Goal: Transaction & Acquisition: Purchase product/service

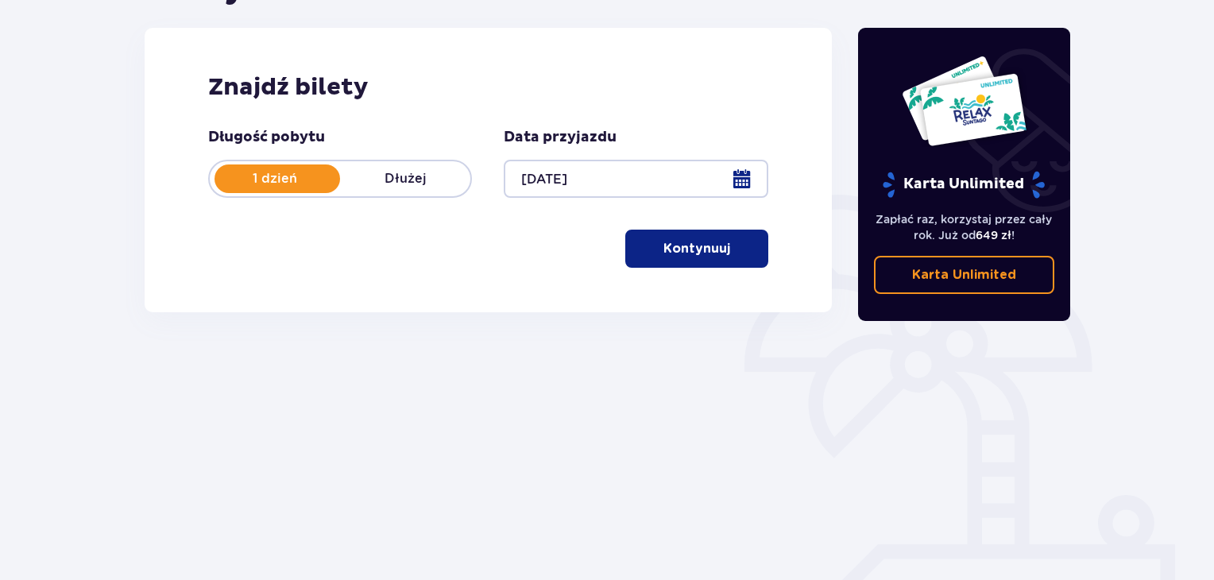
scroll to position [230, 0]
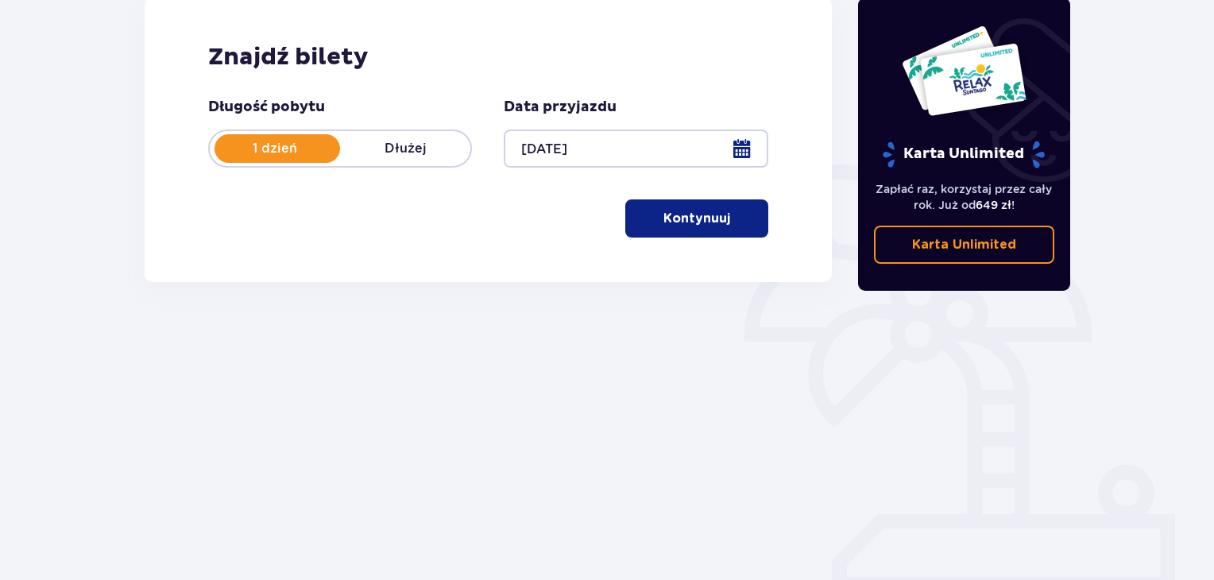
click at [702, 220] on p "Kontynuuj" at bounding box center [696, 218] width 67 height 17
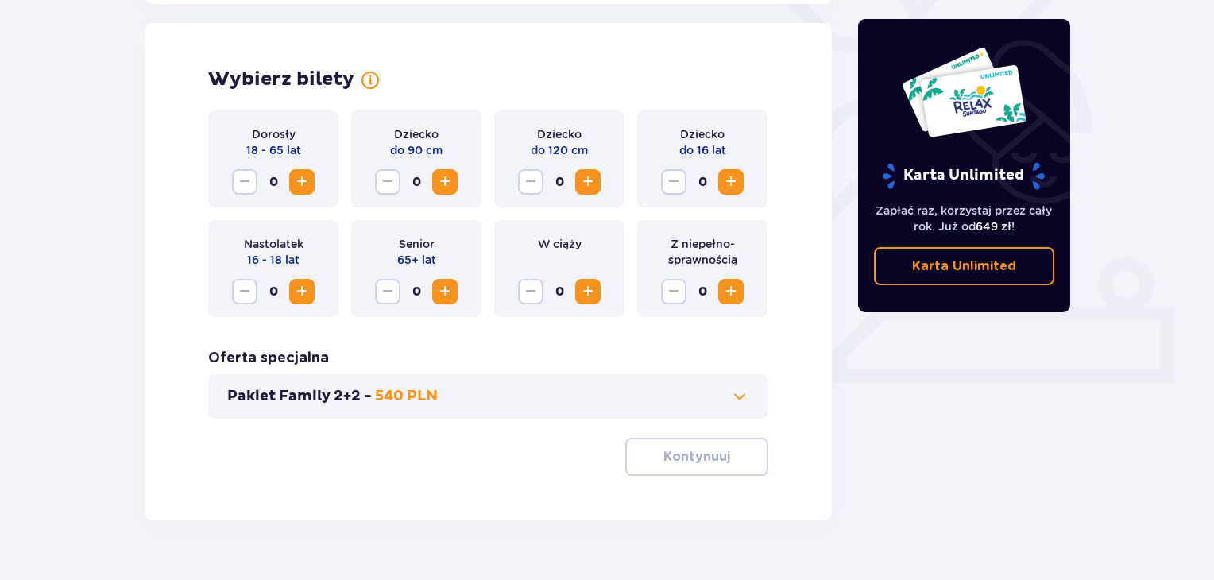
scroll to position [442, 0]
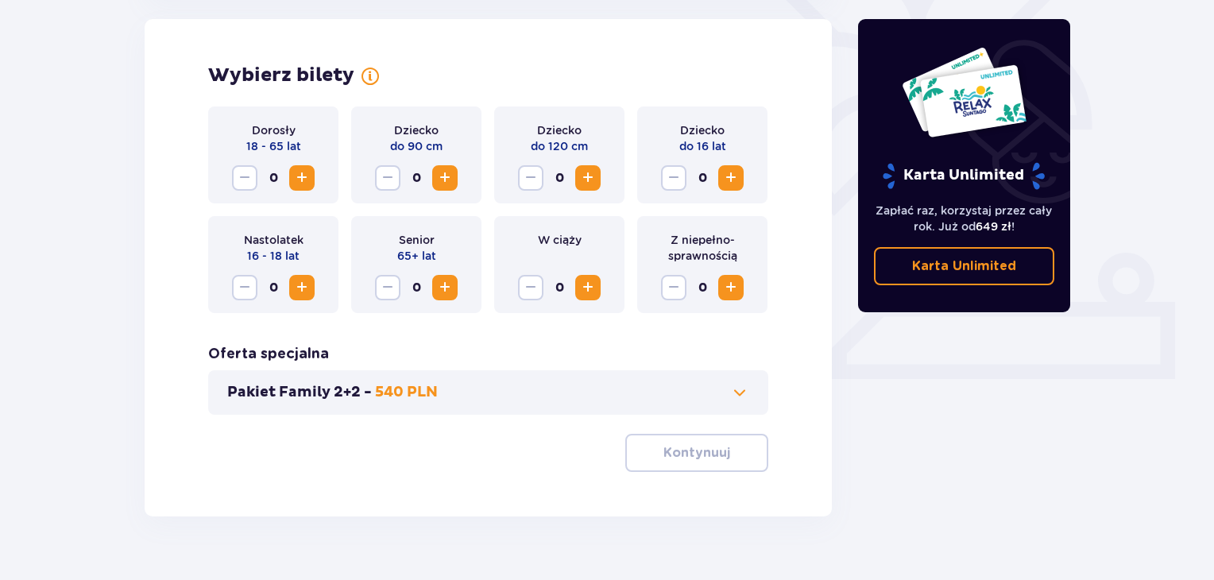
click at [296, 288] on span "Increase" at bounding box center [301, 287] width 19 height 19
click at [242, 285] on span "Decrease" at bounding box center [244, 287] width 19 height 19
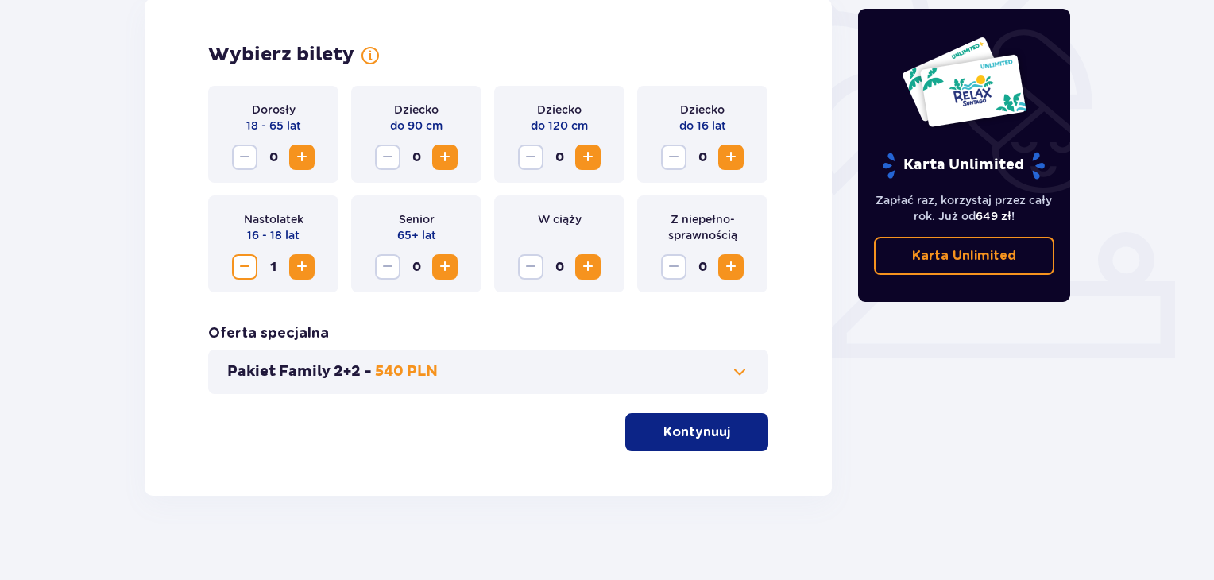
scroll to position [474, 0]
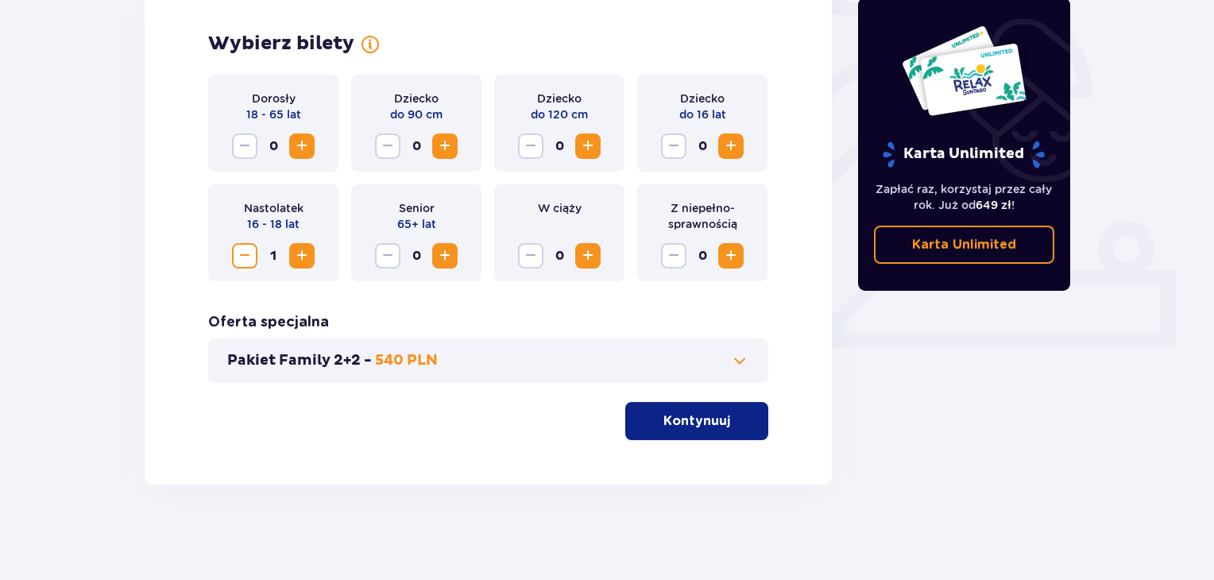
click at [300, 141] on span "Increase" at bounding box center [301, 146] width 19 height 19
click at [682, 416] on p "Kontynuuj" at bounding box center [696, 420] width 67 height 17
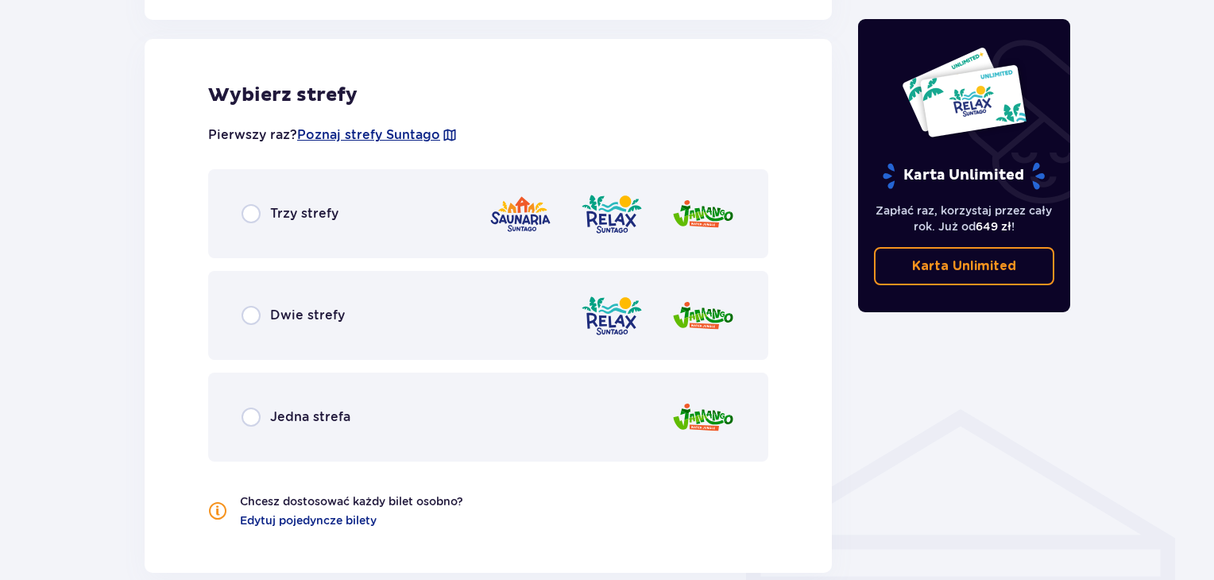
scroll to position [882, 0]
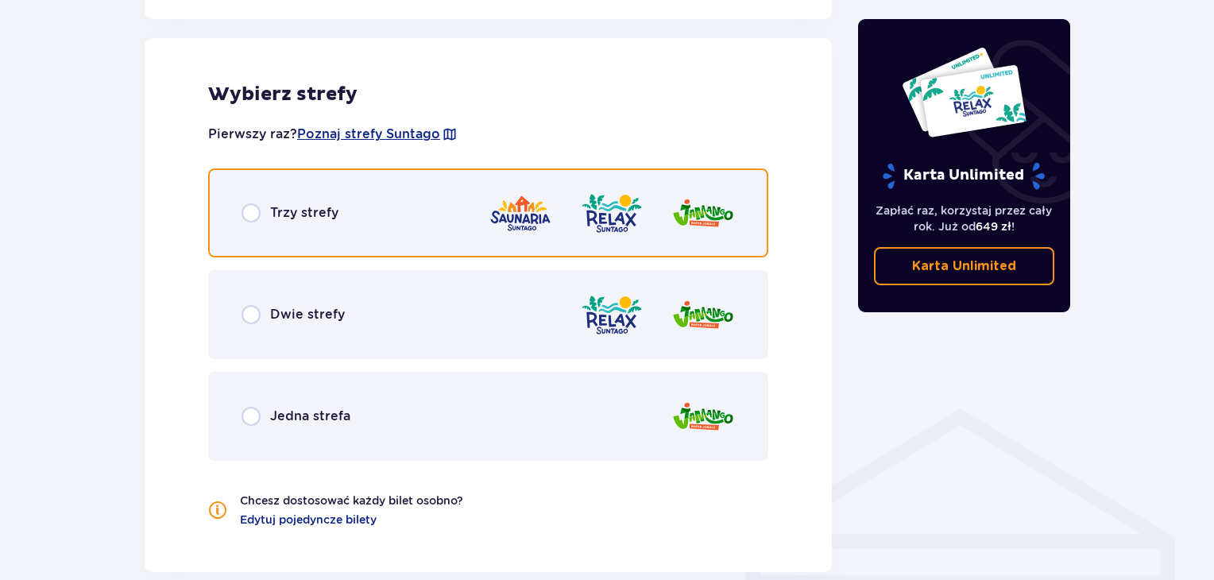
click at [254, 212] on input "radio" at bounding box center [251, 212] width 19 height 19
radio input "true"
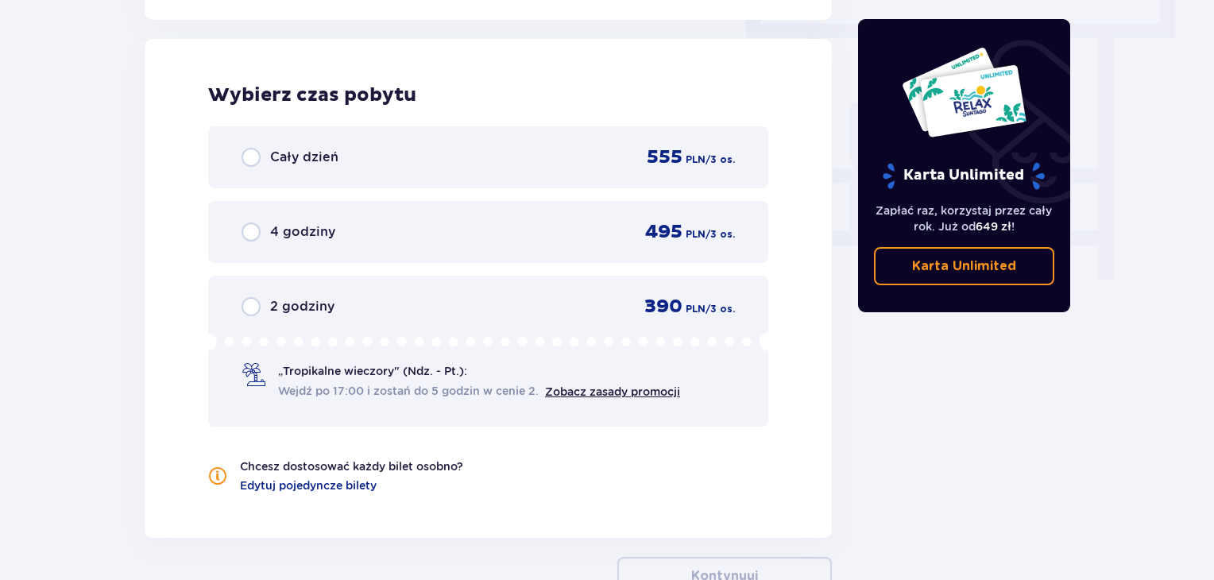
scroll to position [1435, 0]
click at [628, 389] on link "Zobacz zasady promocji" at bounding box center [612, 391] width 135 height 13
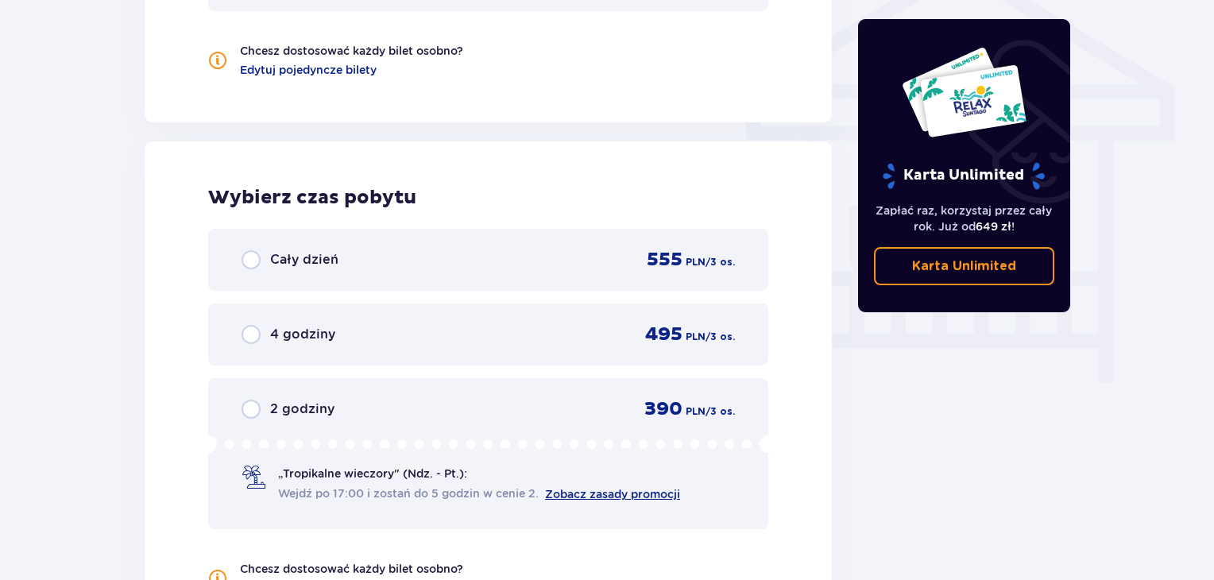
scroll to position [1463, 0]
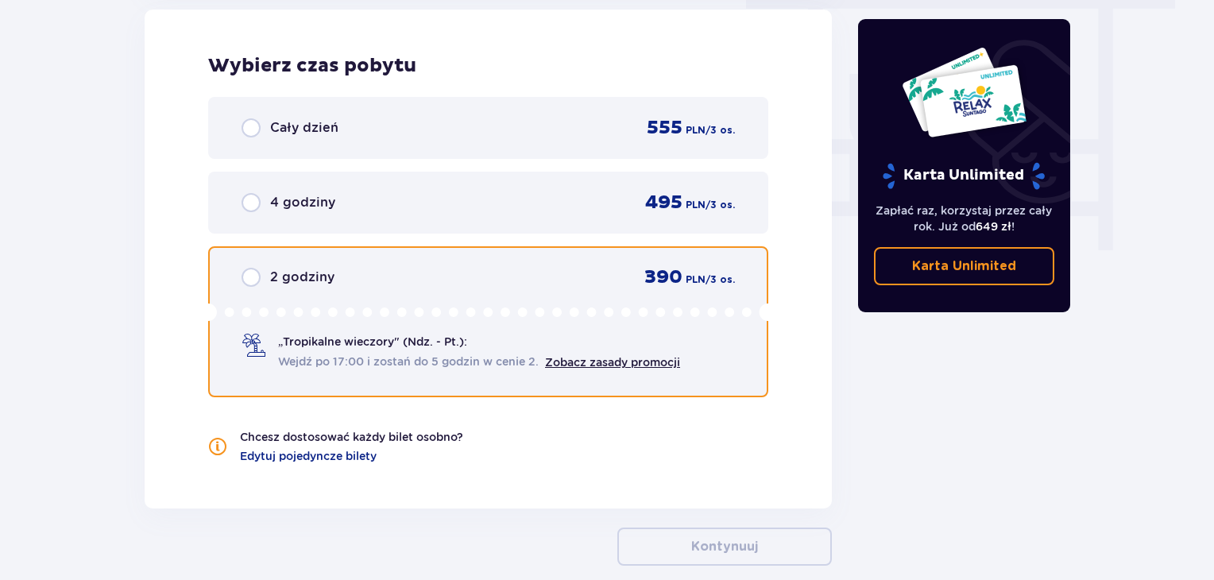
click at [248, 276] on input "radio" at bounding box center [251, 277] width 19 height 19
radio input "true"
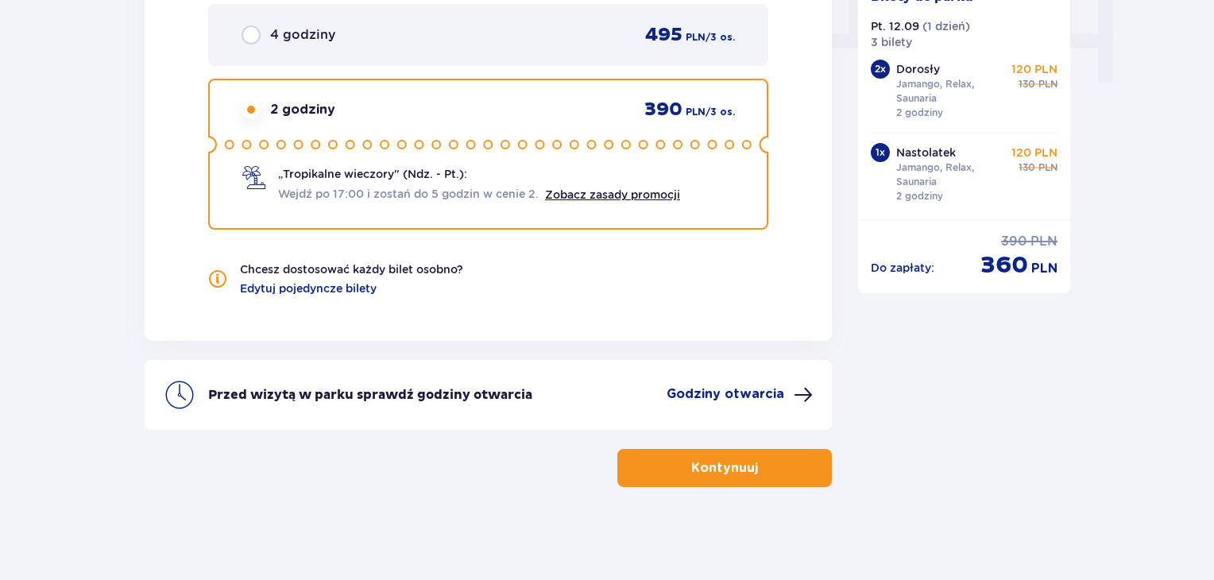
scroll to position [1632, 0]
click at [706, 471] on p "Kontynuuj" at bounding box center [724, 466] width 67 height 17
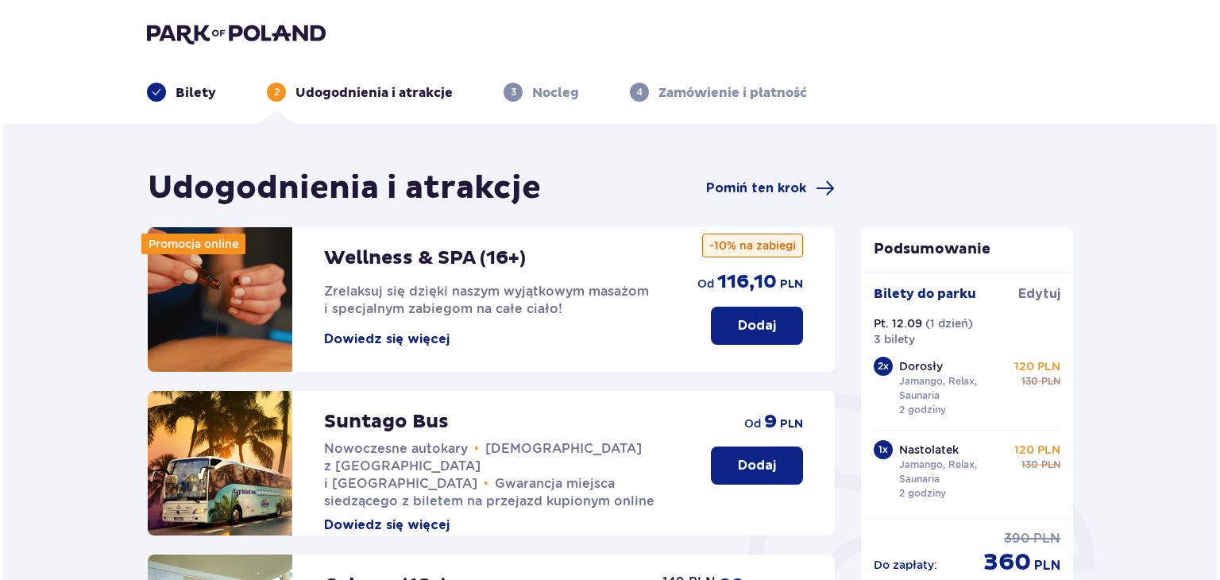
scroll to position [79, 0]
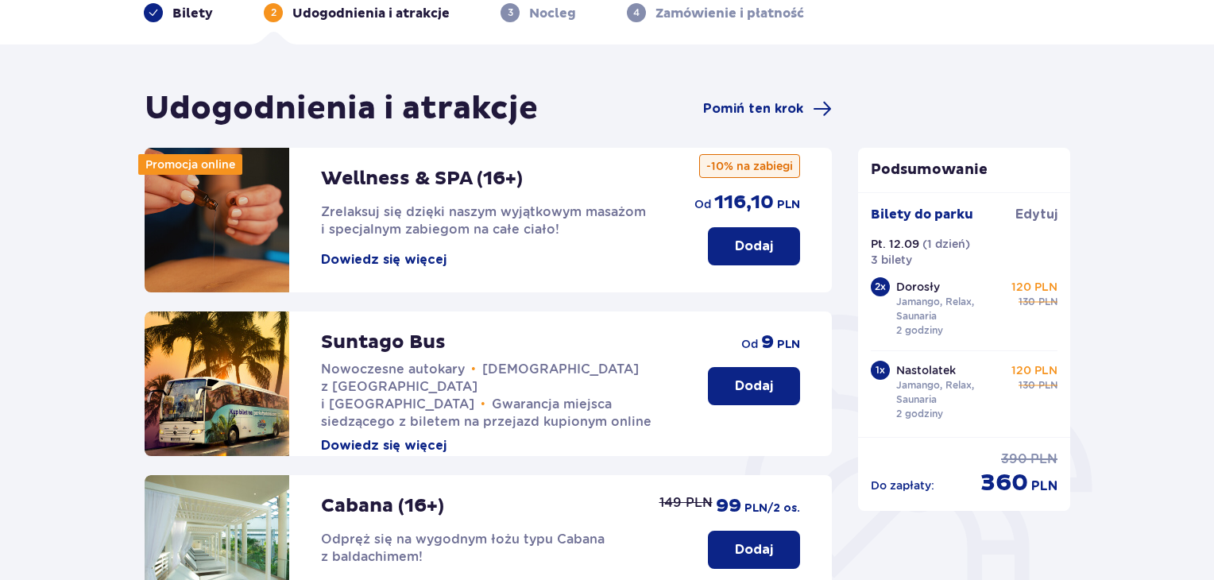
click at [396, 437] on button "Dowiedz się więcej" at bounding box center [384, 445] width 126 height 17
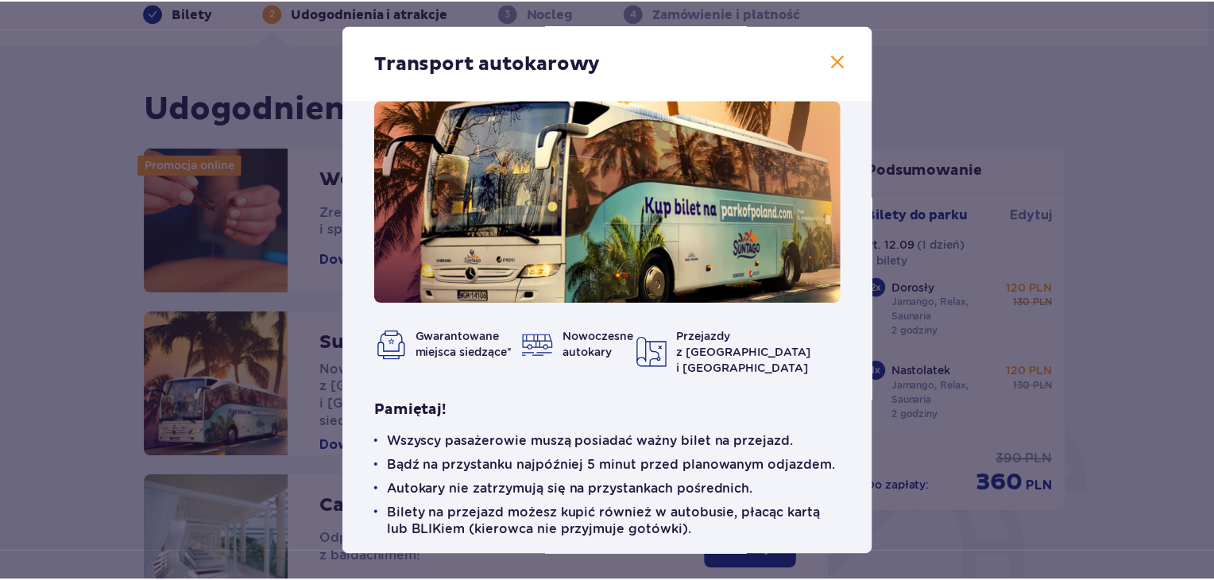
scroll to position [59, 0]
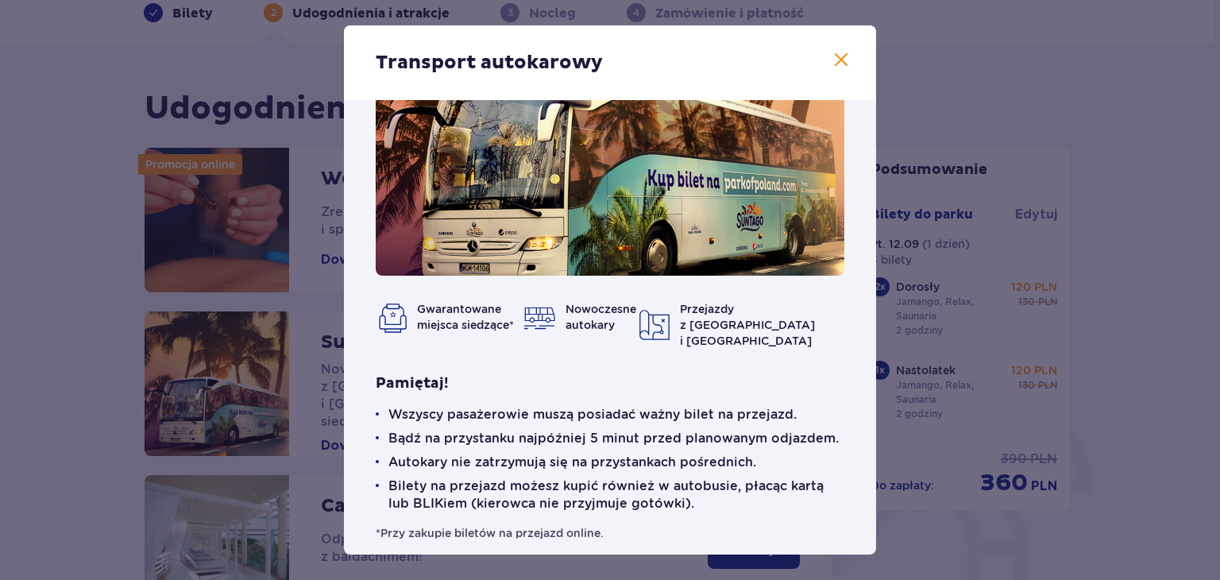
click at [833, 60] on span at bounding box center [841, 60] width 19 height 19
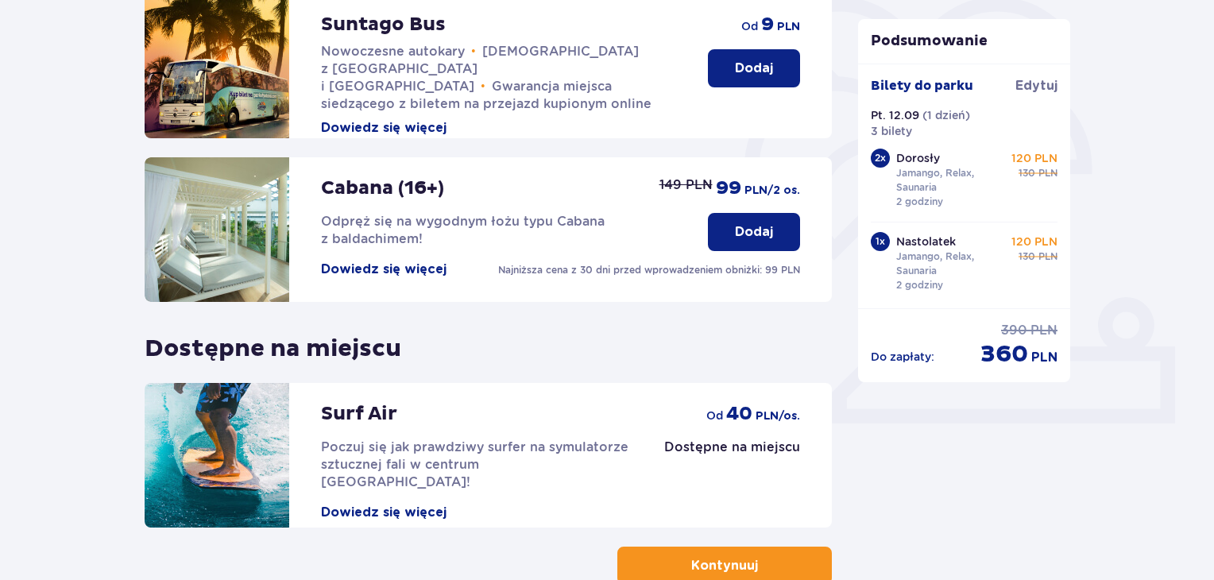
scroll to position [180, 0]
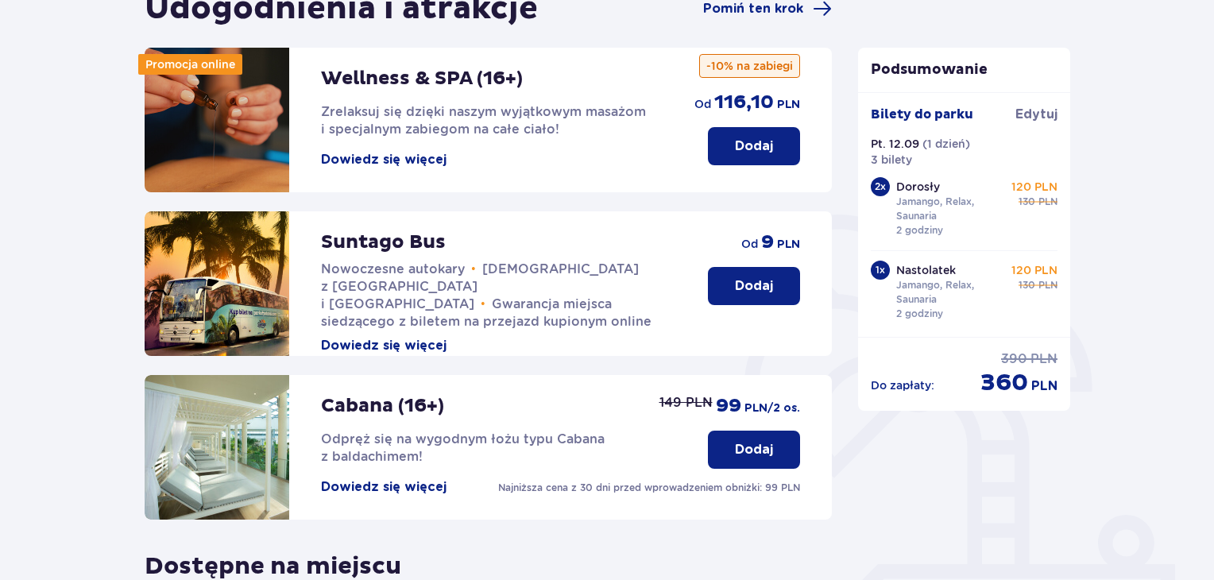
click at [762, 283] on p "Dodaj" at bounding box center [754, 285] width 38 height 17
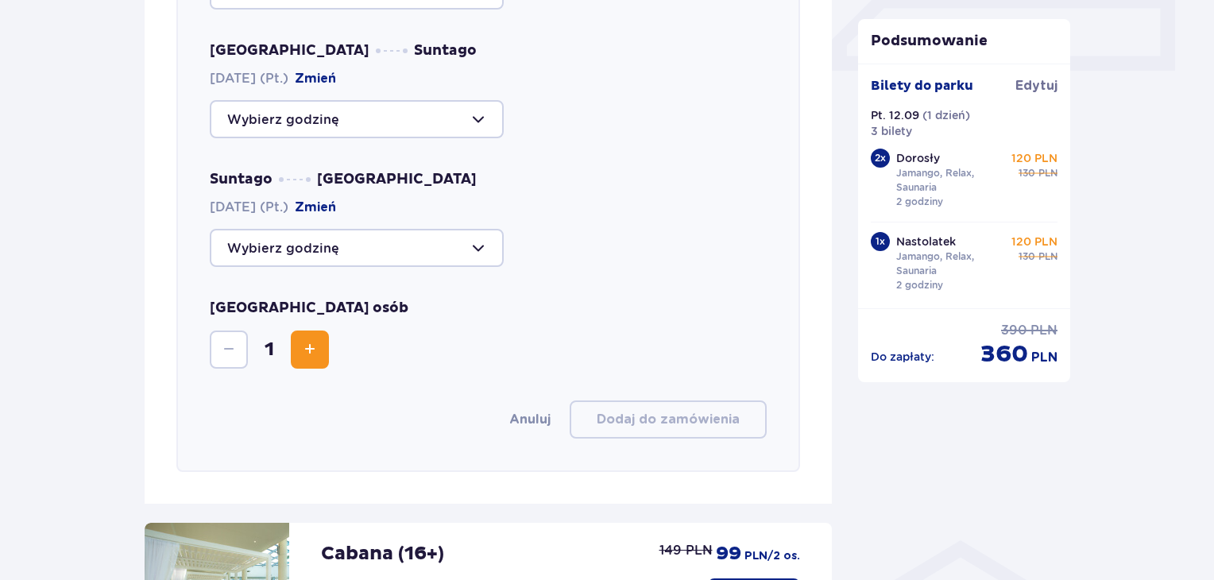
scroll to position [787, 0]
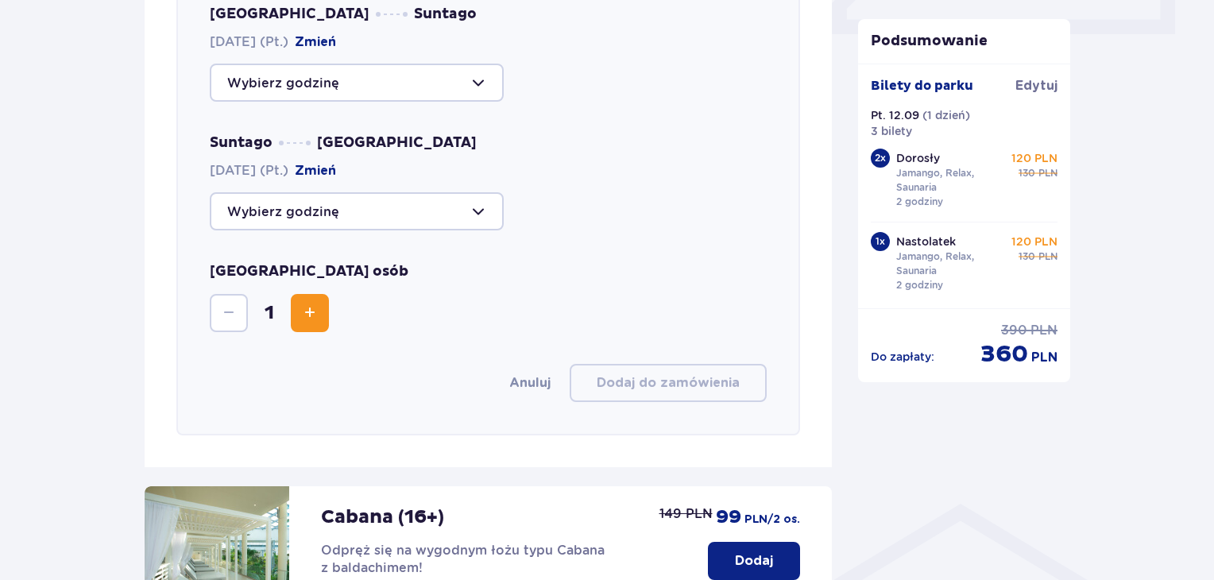
click at [304, 304] on span "Increase" at bounding box center [309, 313] width 19 height 19
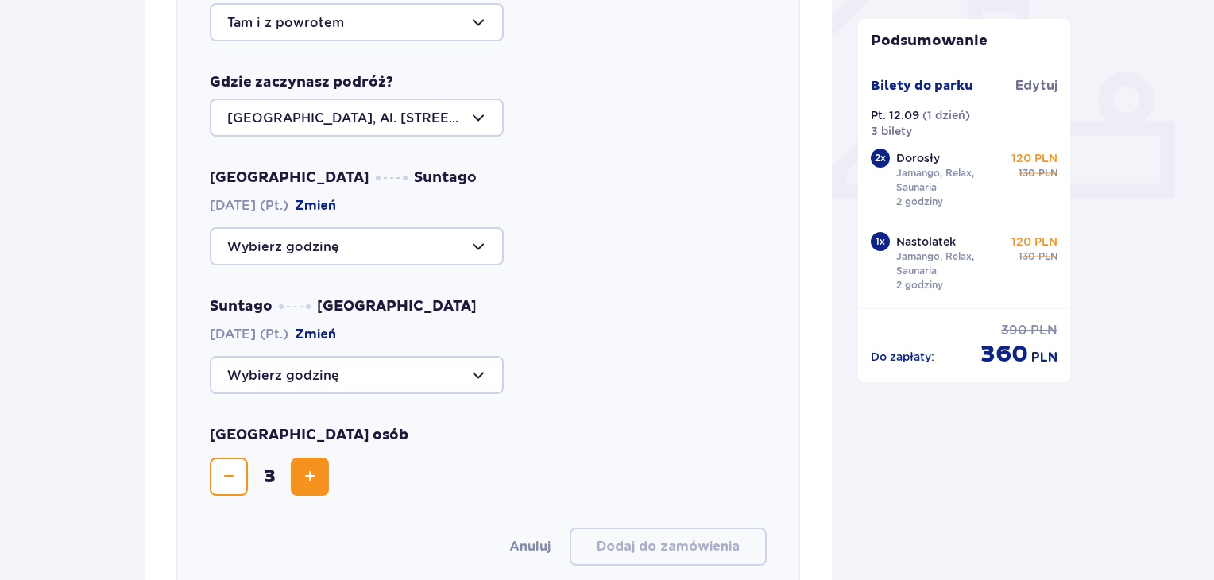
scroll to position [628, 0]
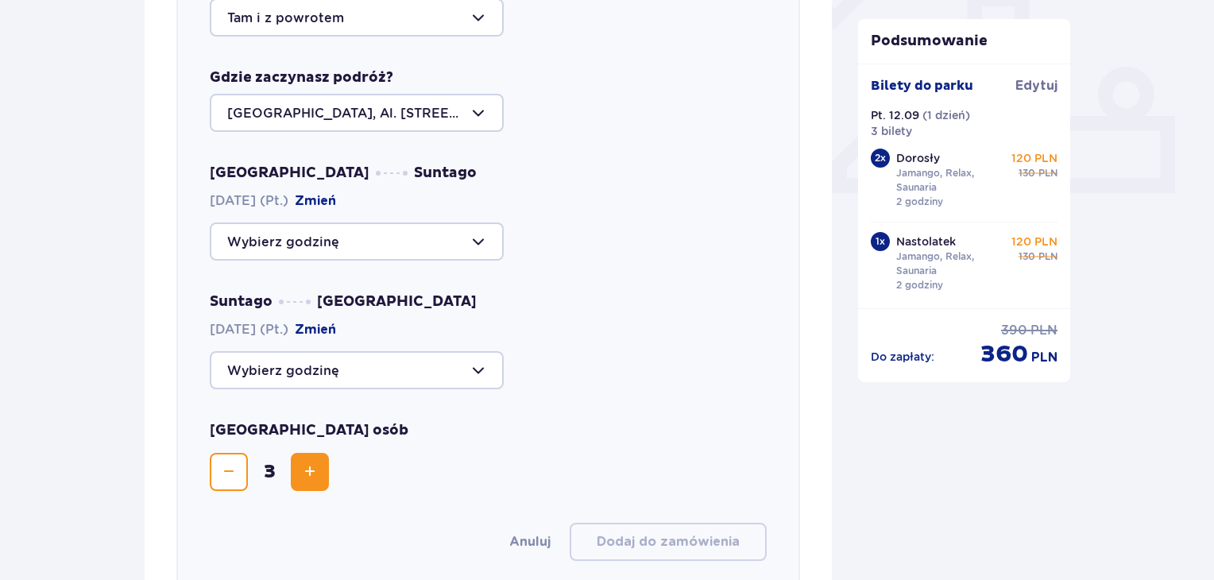
click at [473, 236] on div at bounding box center [357, 241] width 294 height 38
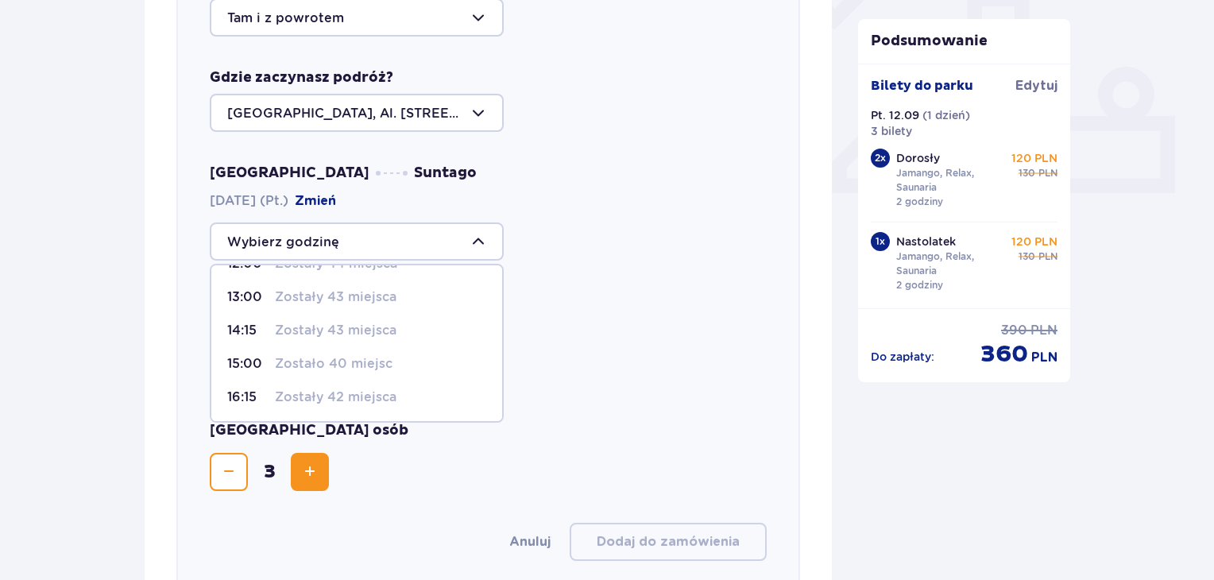
click at [246, 395] on p "16:15" at bounding box center [247, 397] width 41 height 17
type input "16:15"
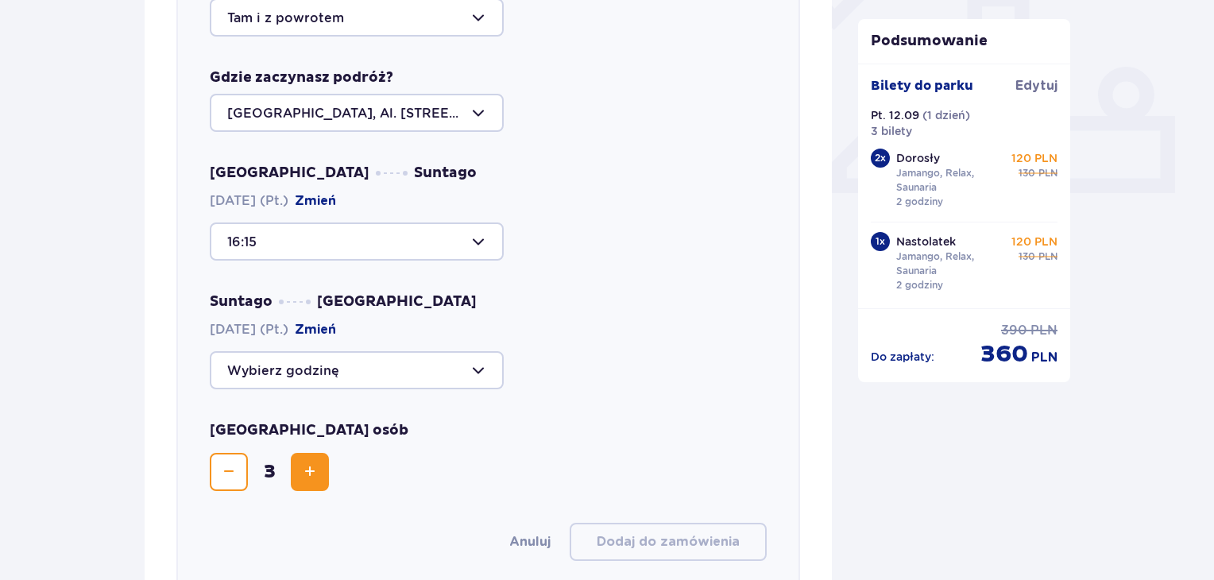
click at [403, 370] on div at bounding box center [357, 370] width 294 height 38
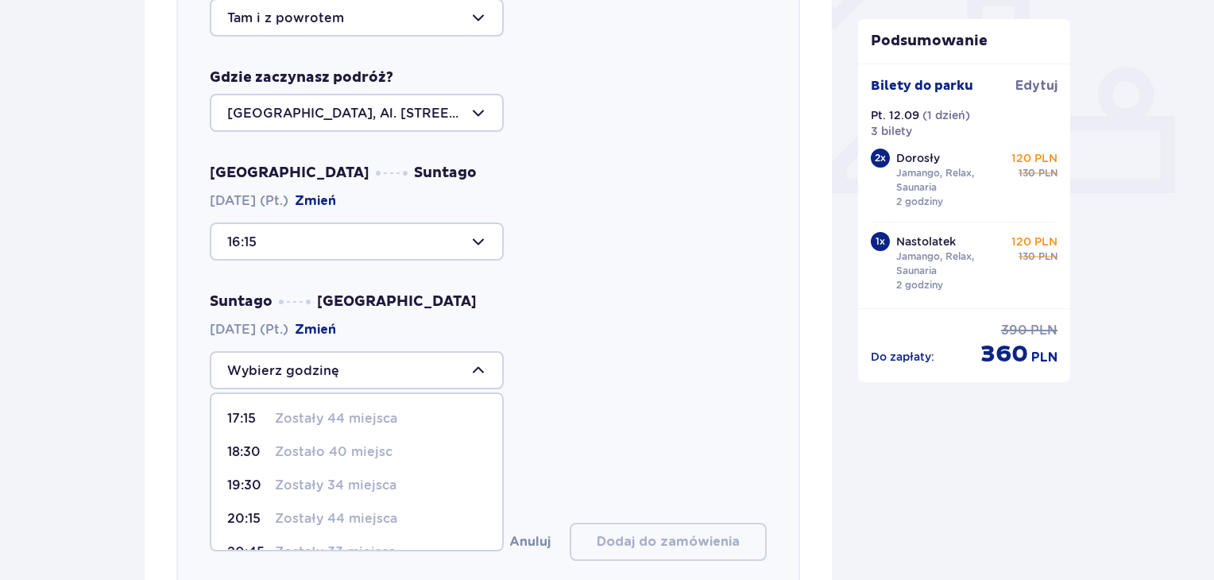
click at [245, 483] on p "19:30" at bounding box center [247, 485] width 41 height 17
type input "19:30"
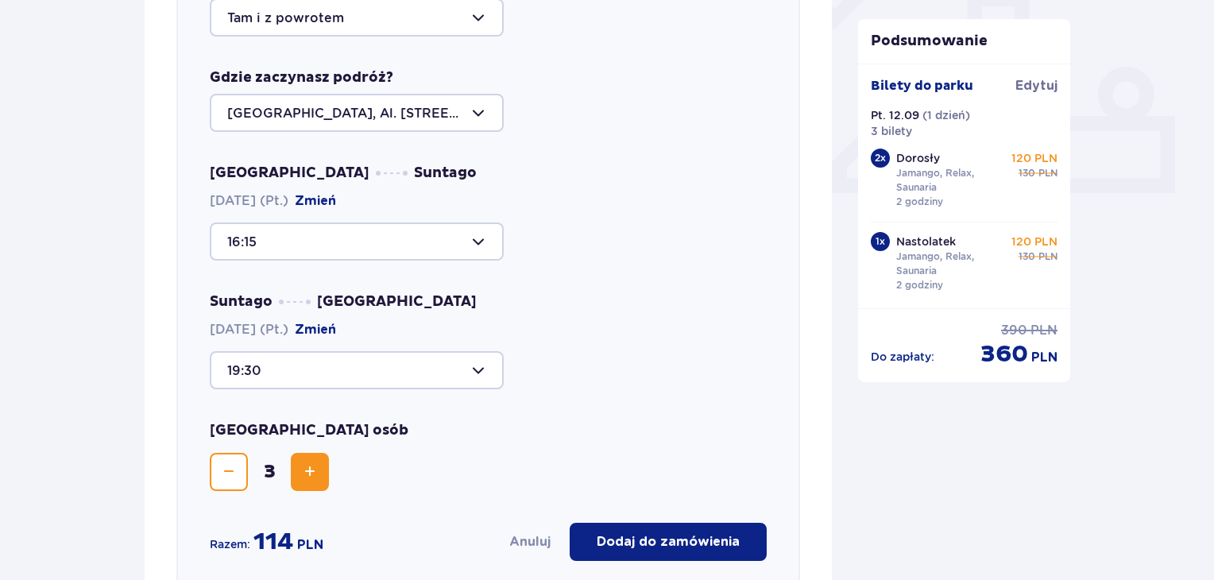
click at [671, 543] on p "Dodaj do zamówienia" at bounding box center [668, 541] width 143 height 17
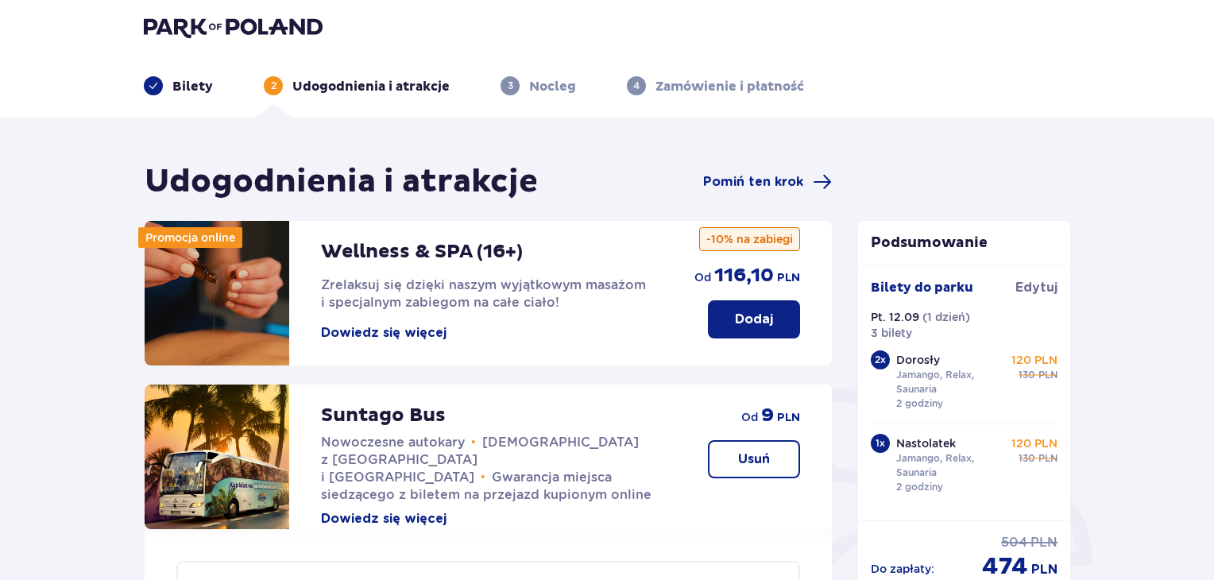
scroll to position [0, 0]
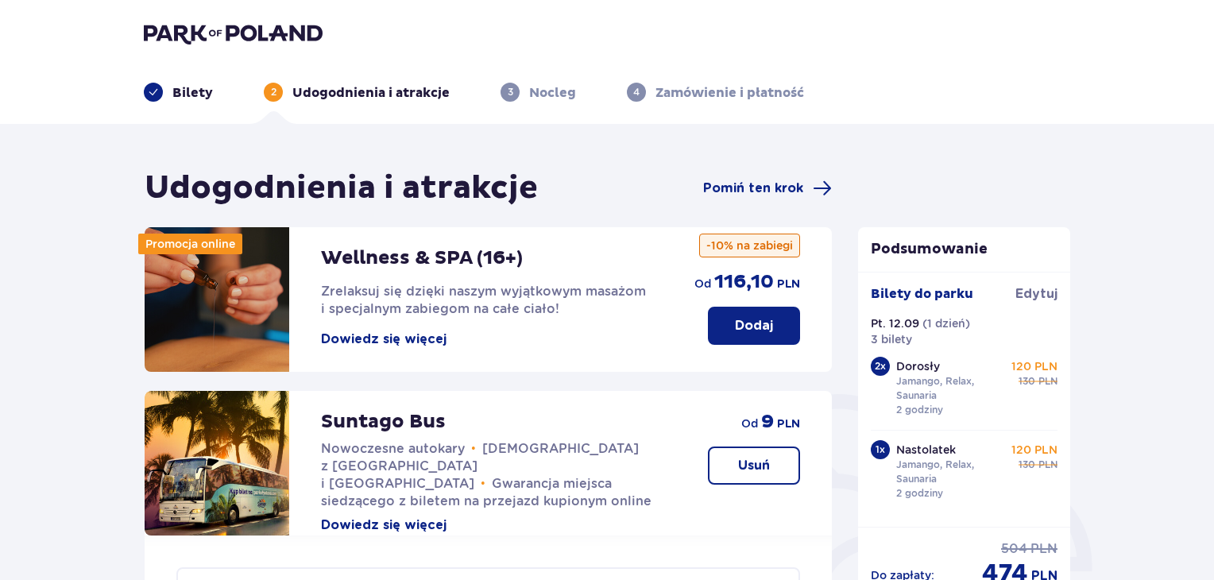
click at [184, 90] on p "Bilety" at bounding box center [192, 92] width 41 height 17
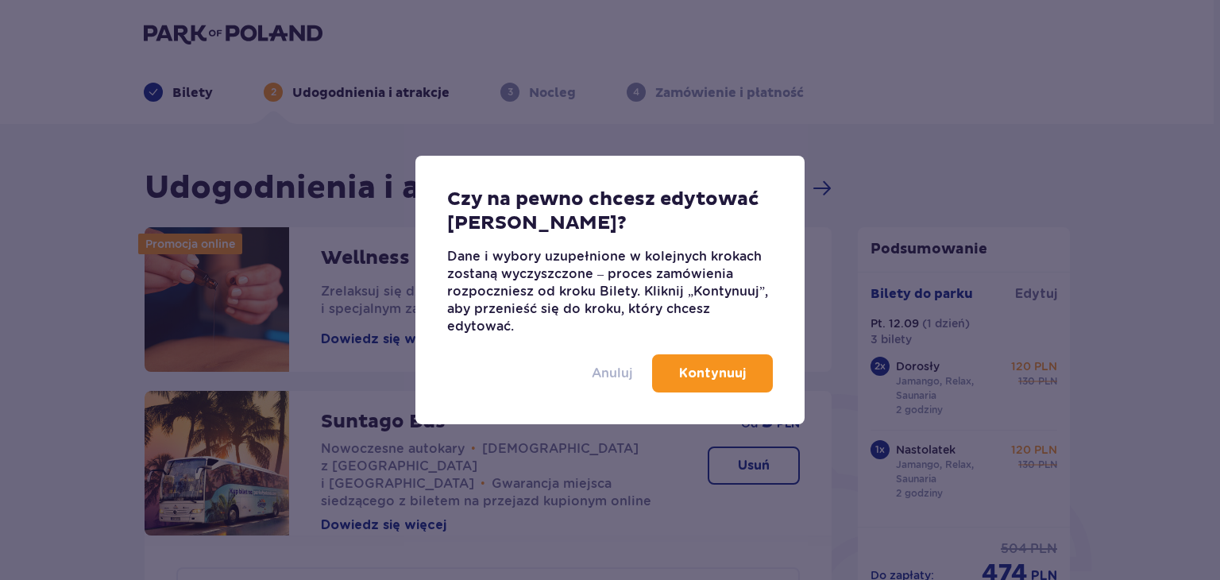
click at [616, 373] on p "Anuluj" at bounding box center [612, 373] width 41 height 17
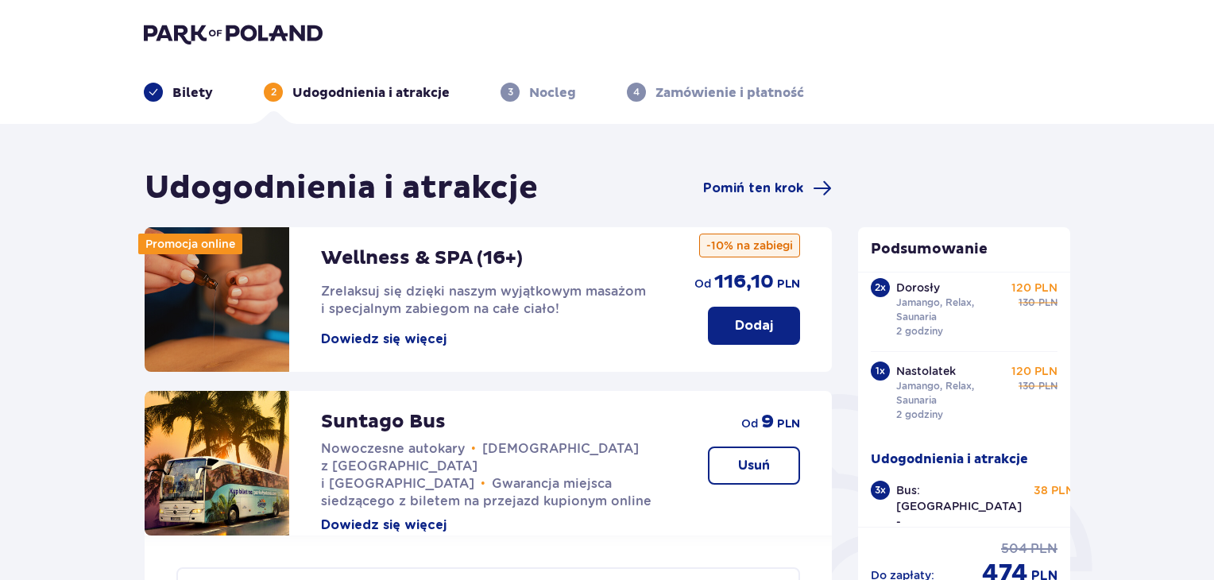
scroll to position [126, 0]
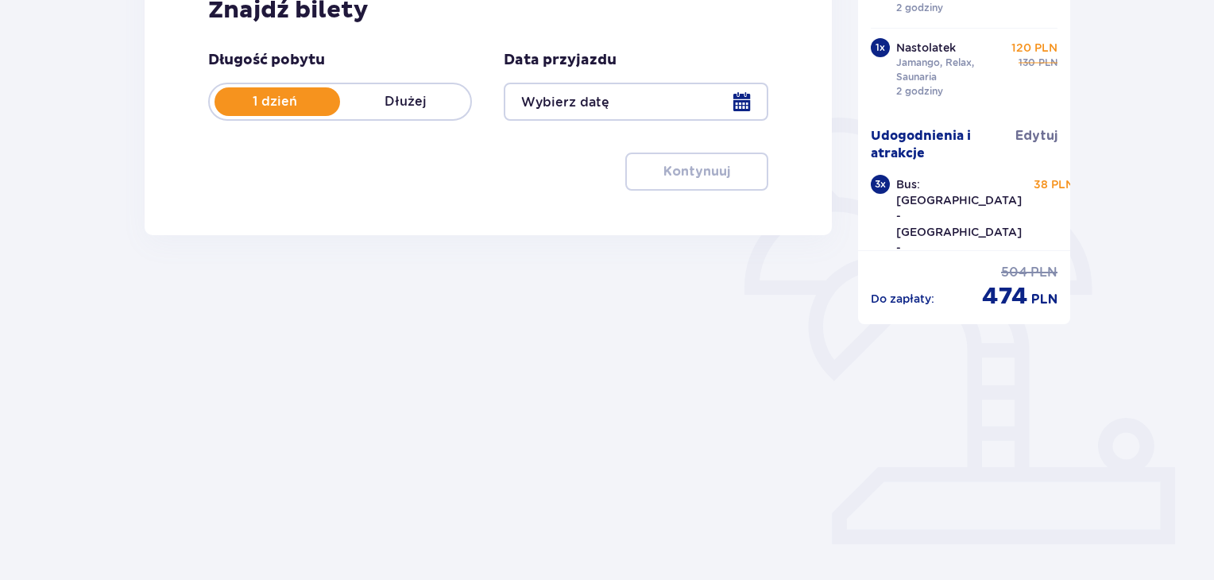
type input "12.09.25"
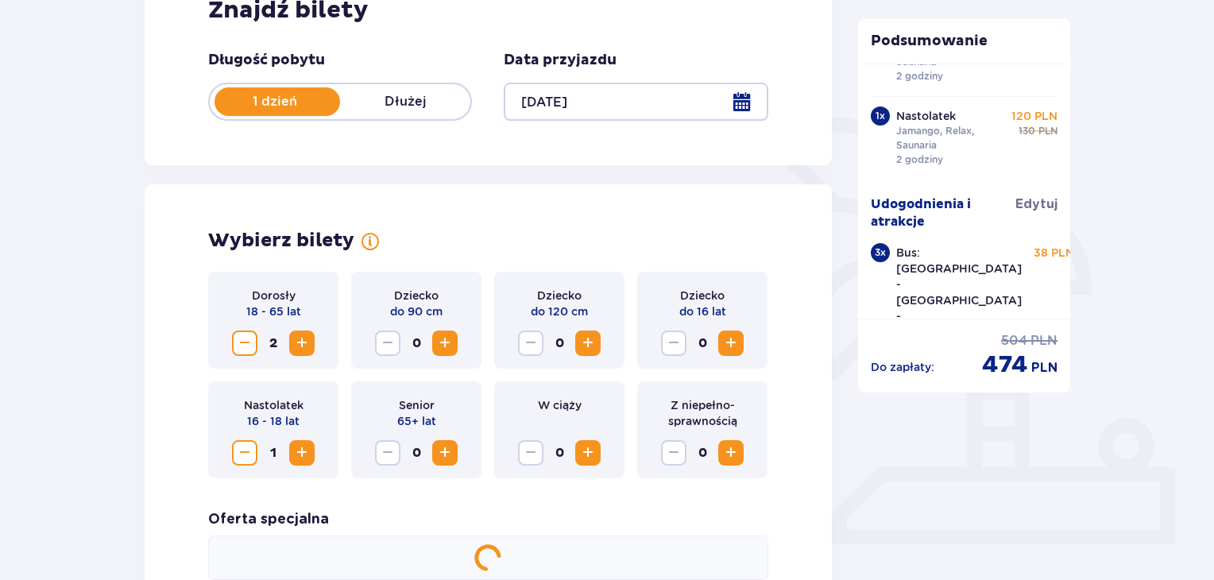
scroll to position [310, 0]
